Goal: Find specific page/section: Find specific page/section

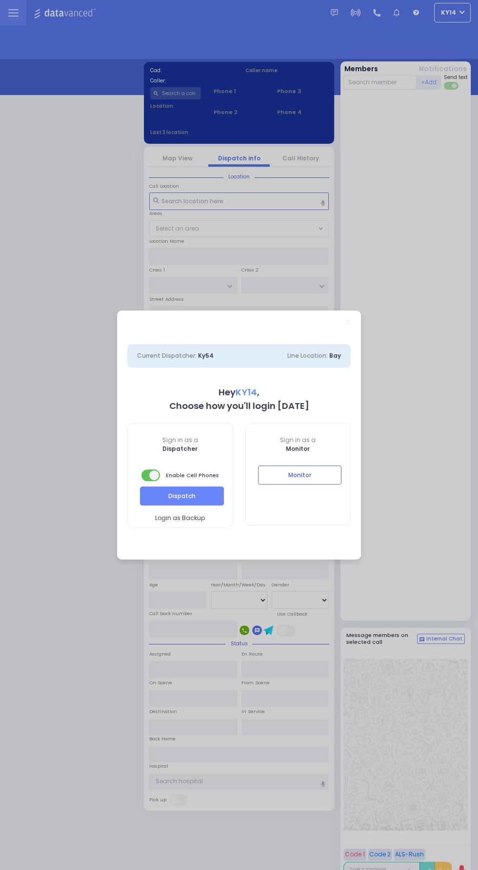
select select "2"
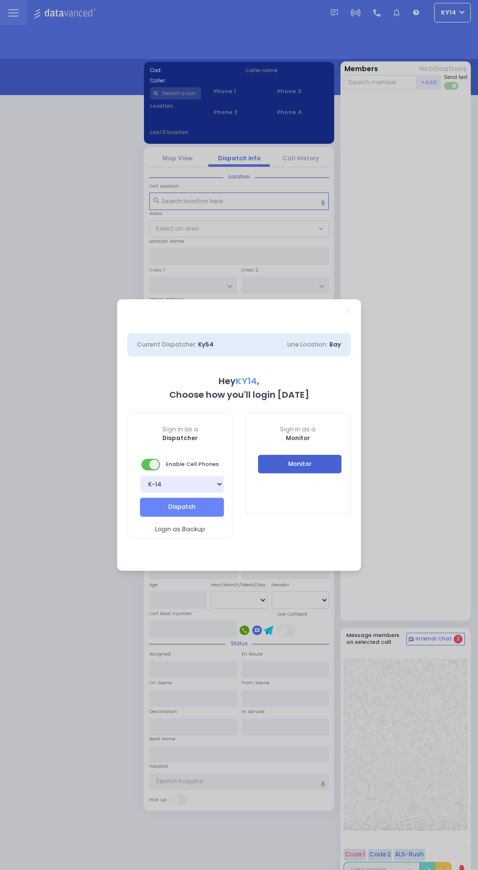
click at [330, 468] on button "Monitor" at bounding box center [300, 464] width 84 height 19
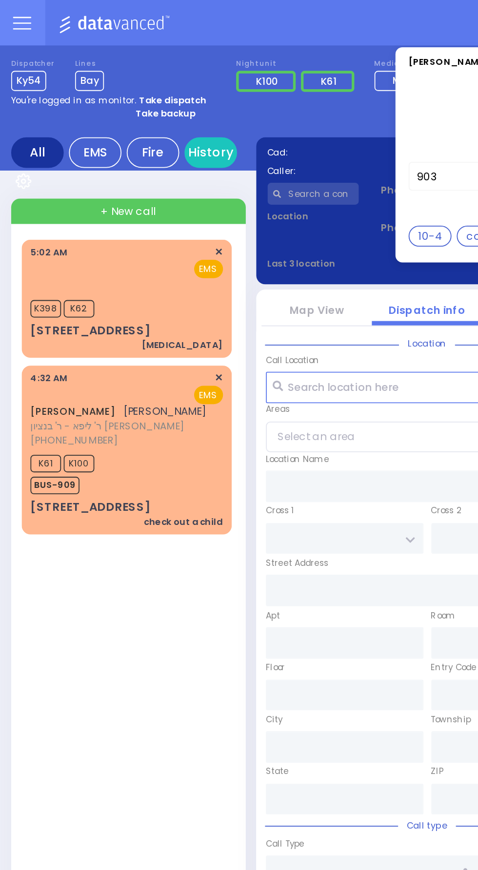
click at [11, 16] on icon at bounding box center [13, 16] width 10 height 0
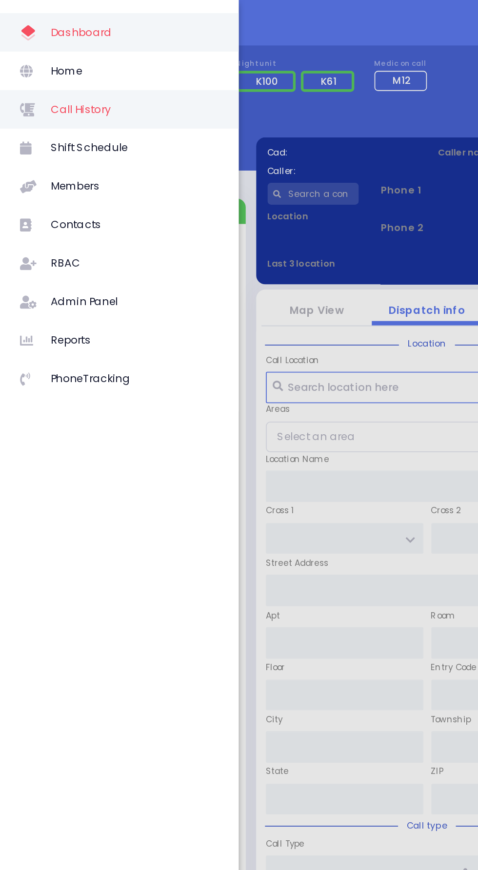
click at [36, 64] on span "Call History" at bounding box center [75, 61] width 93 height 13
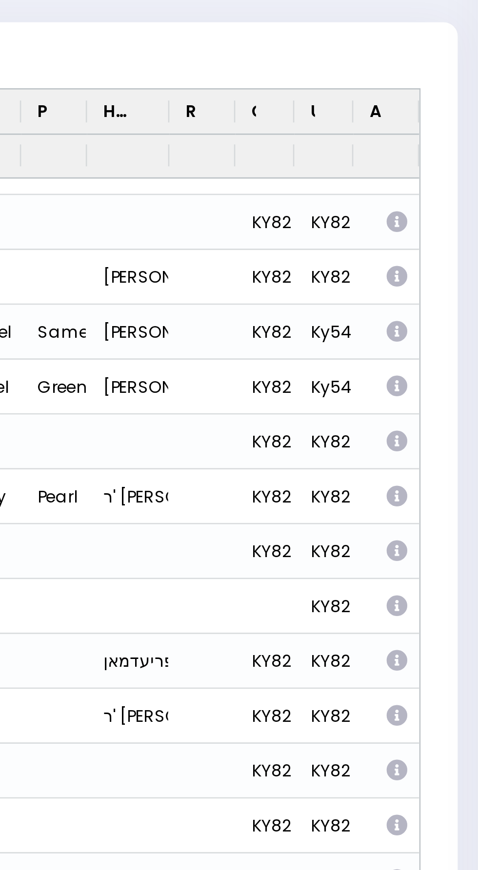
click at [449, 294] on icon "Press SPACE to select this row." at bounding box center [450, 293] width 10 height 8
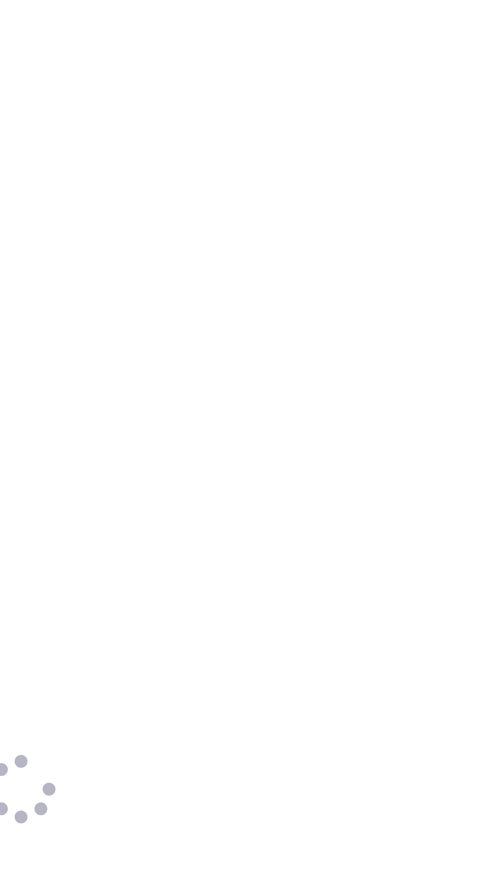
select select
select select "Transport"
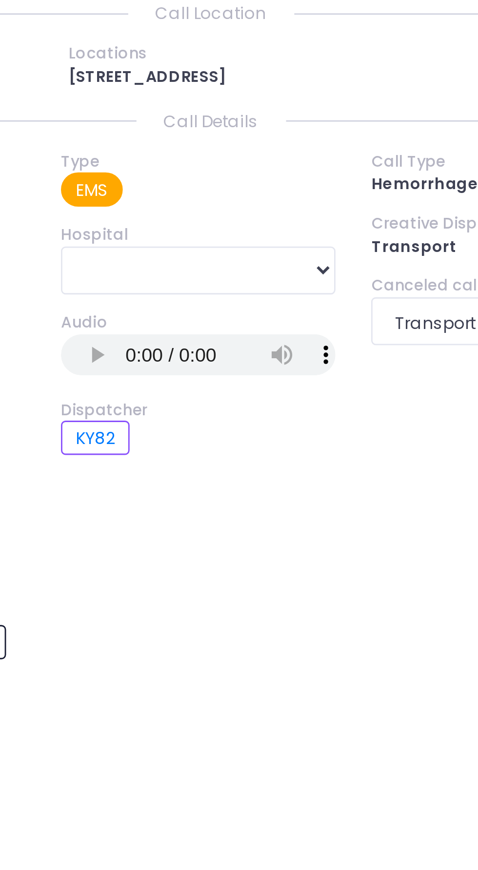
scroll to position [37, 0]
